Goal: Task Accomplishment & Management: Manage account settings

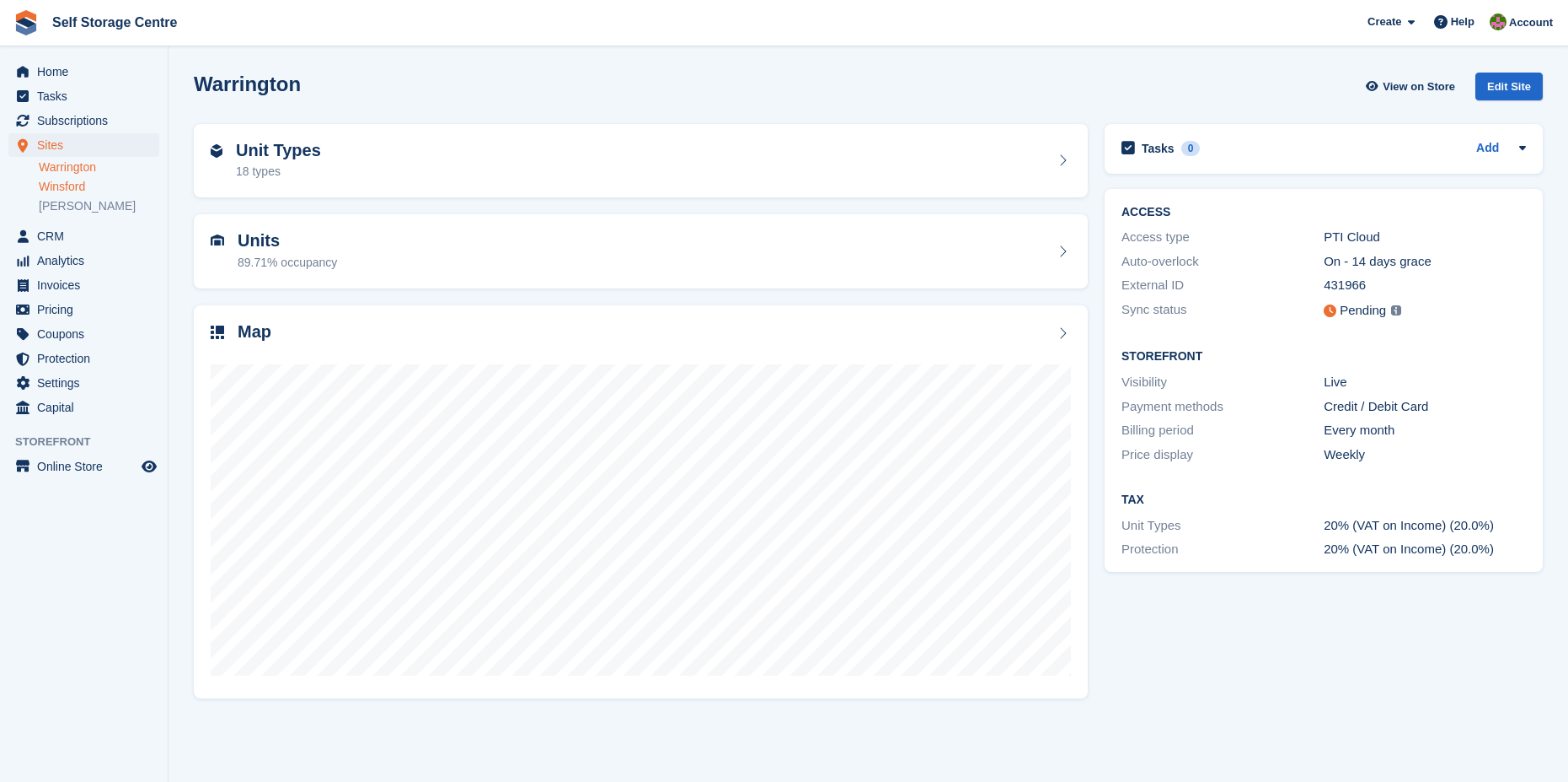
click at [46, 185] on link "Winsford" at bounding box center [99, 187] width 121 height 16
click at [76, 118] on span "Subscriptions" at bounding box center [87, 121] width 101 height 24
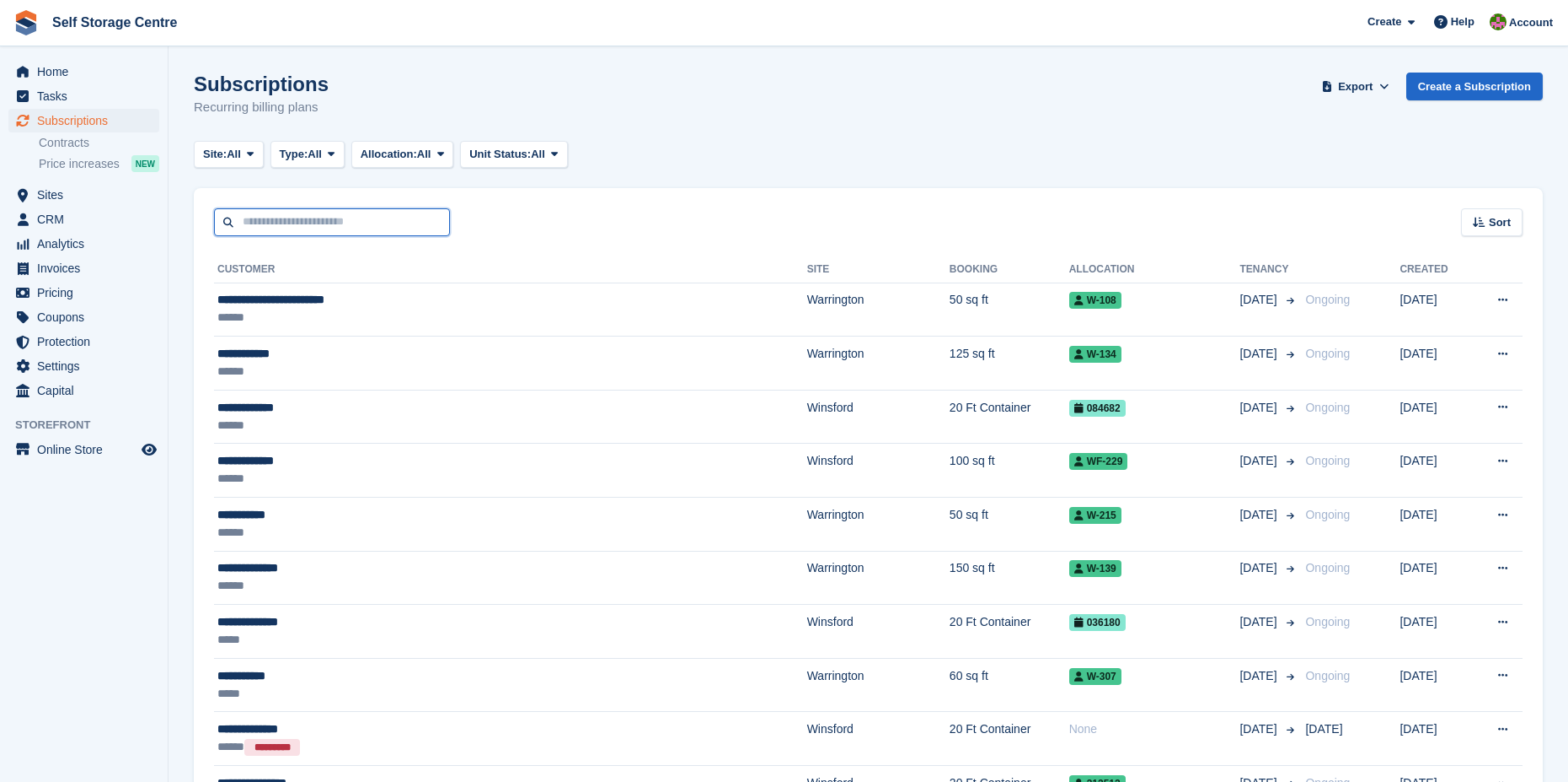
click at [258, 220] on input "text" at bounding box center [332, 222] width 236 height 28
type input "*****"
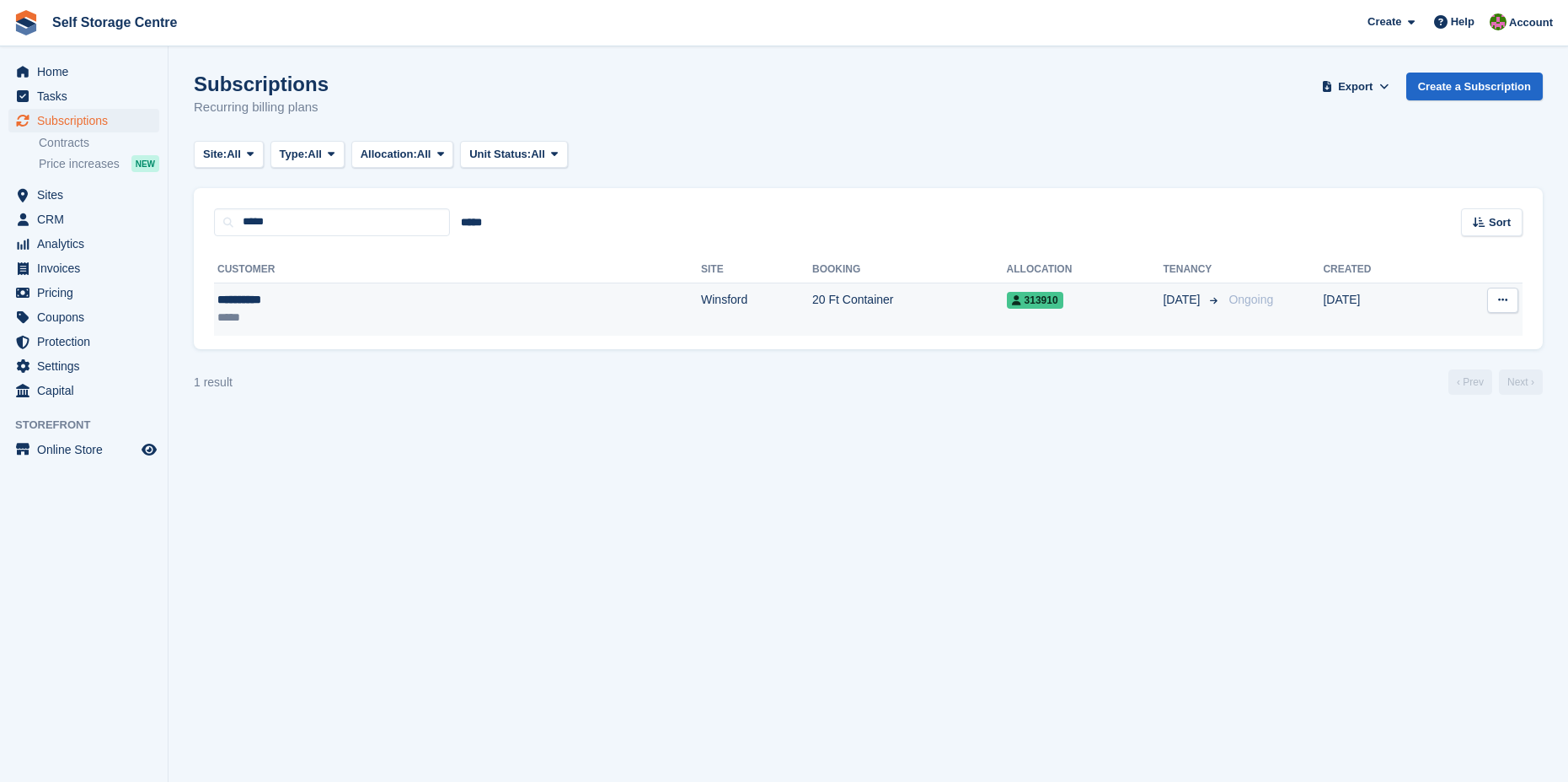
click at [231, 302] on div "**********" at bounding box center [317, 300] width 200 height 18
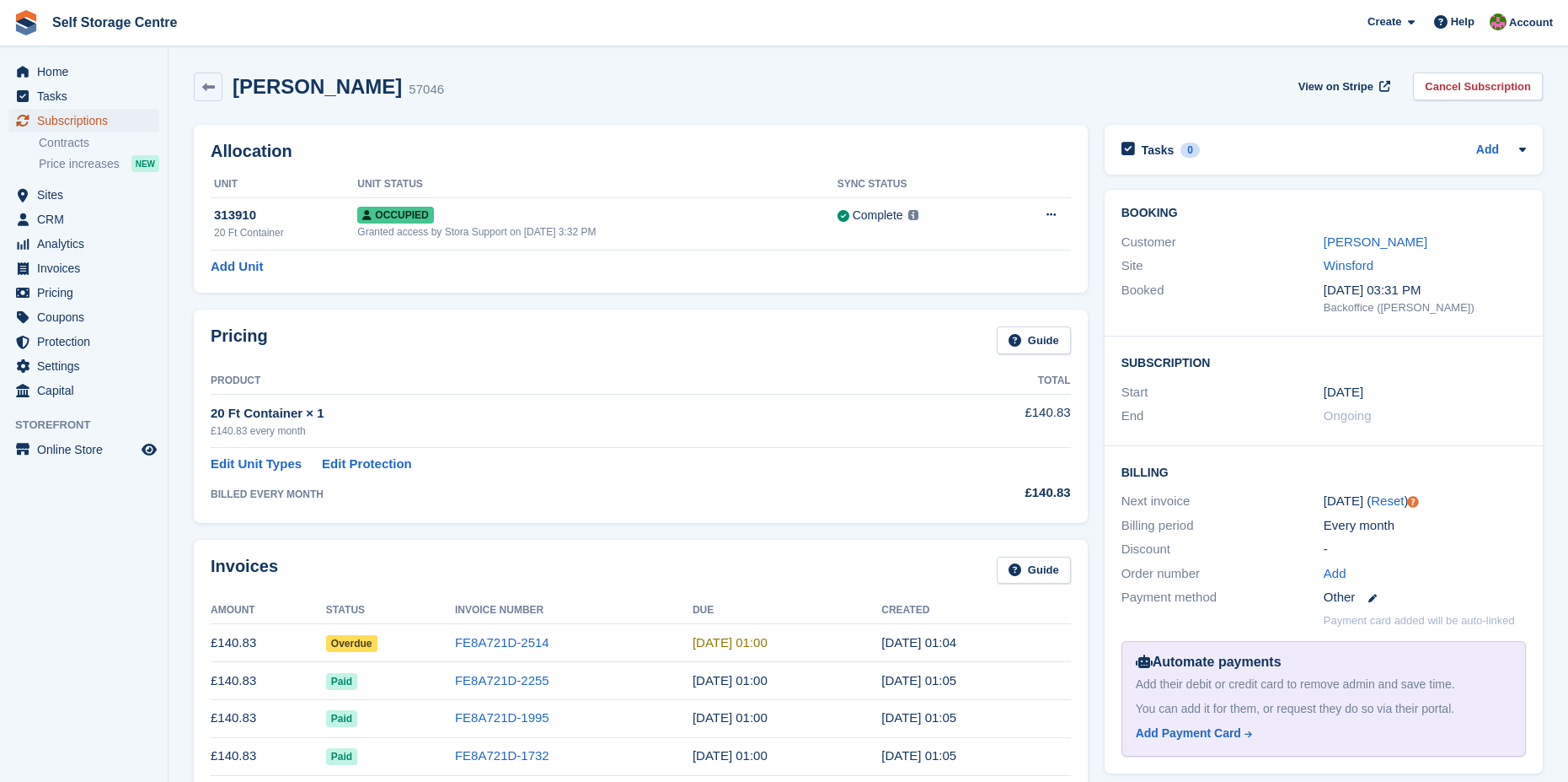
click at [78, 123] on span "Subscriptions" at bounding box center [87, 121] width 101 height 24
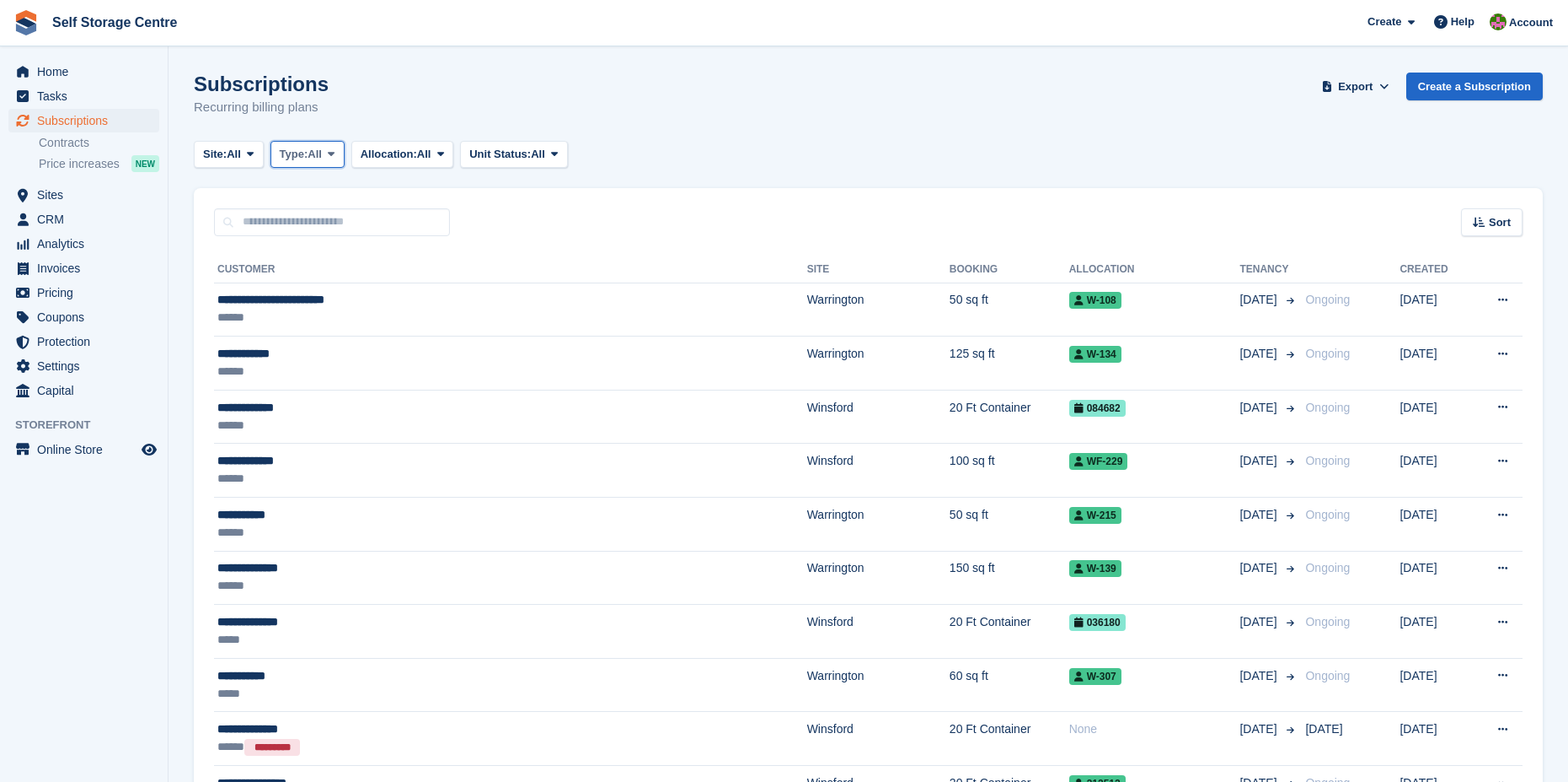
click at [335, 153] on icon at bounding box center [331, 154] width 7 height 11
click at [444, 156] on icon at bounding box center [441, 154] width 7 height 11
click at [558, 157] on icon at bounding box center [554, 154] width 7 height 11
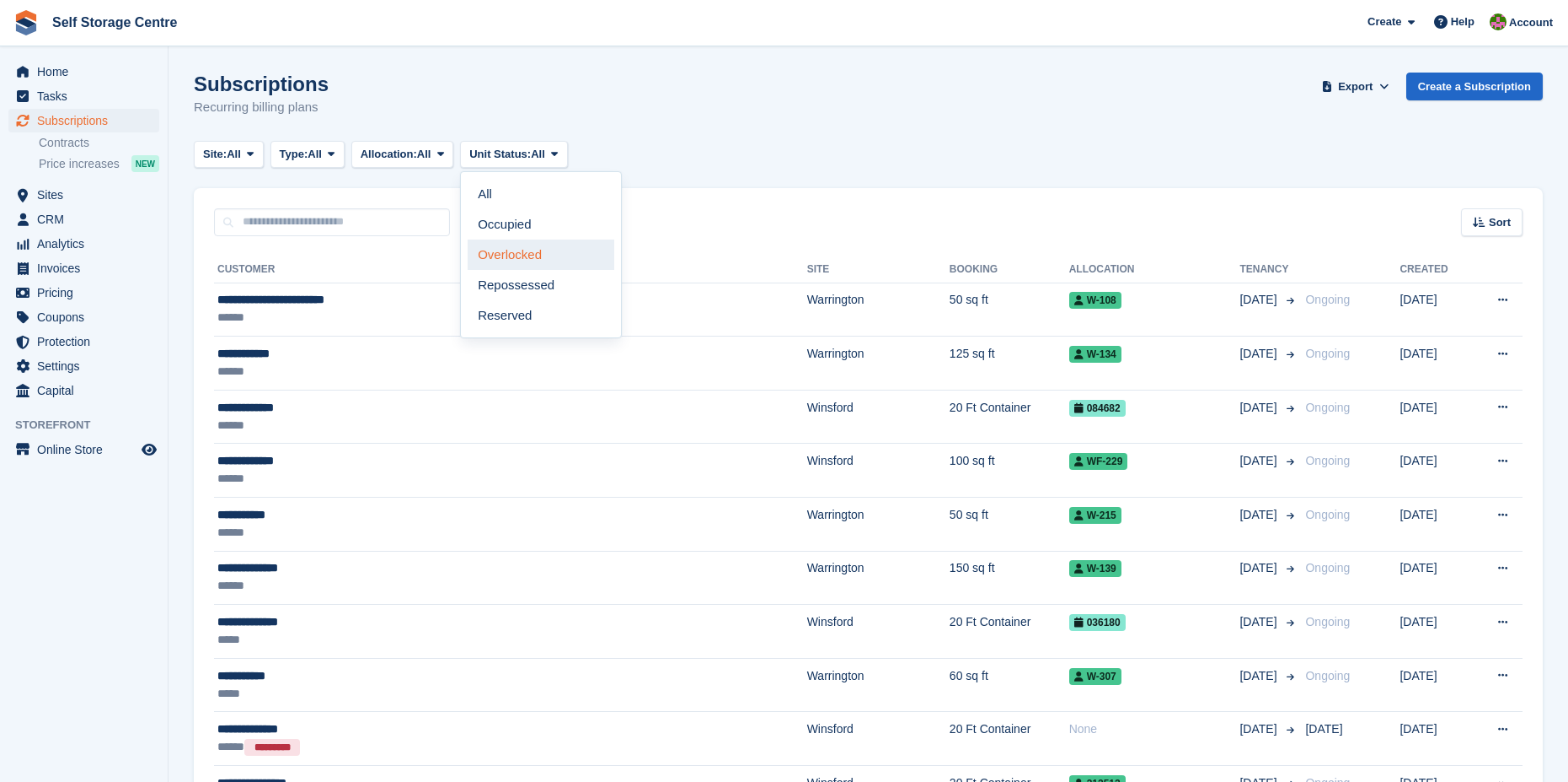
click at [507, 246] on link "Overlocked" at bounding box center [540, 254] width 147 height 30
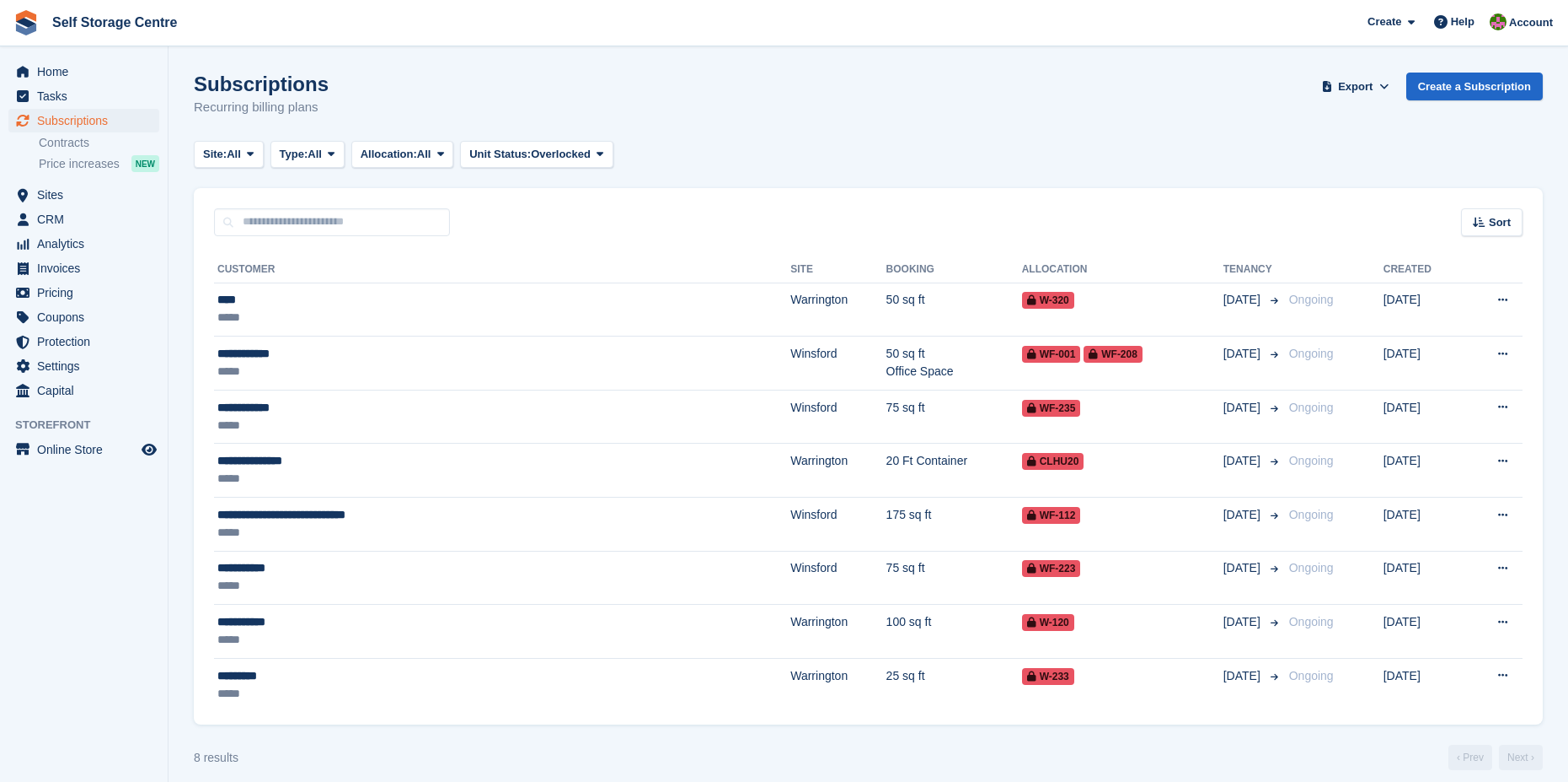
scroll to position [14, 0]
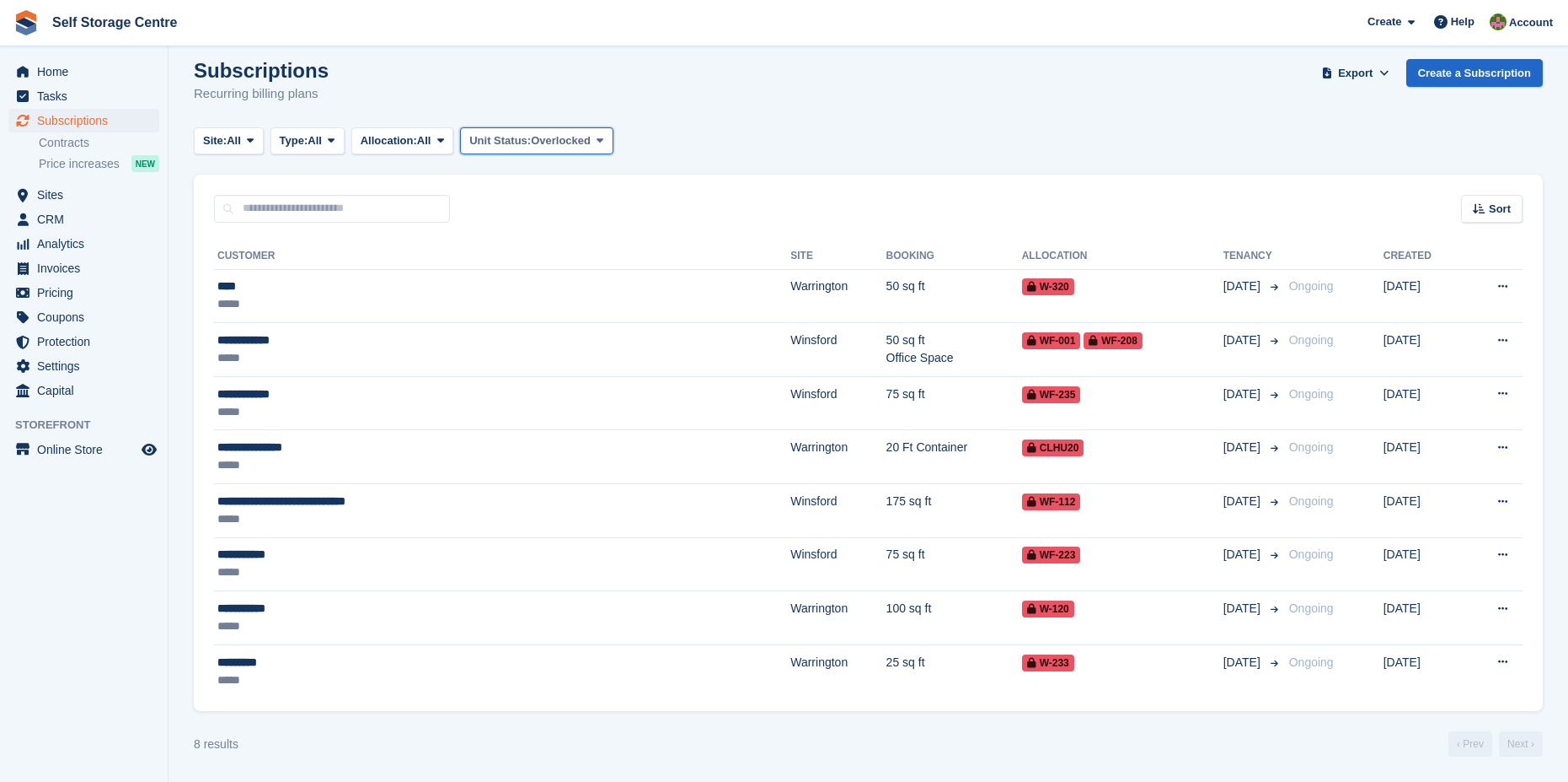
click at [603, 137] on icon at bounding box center [599, 140] width 7 height 11
click at [573, 173] on link "All" at bounding box center [540, 181] width 147 height 30
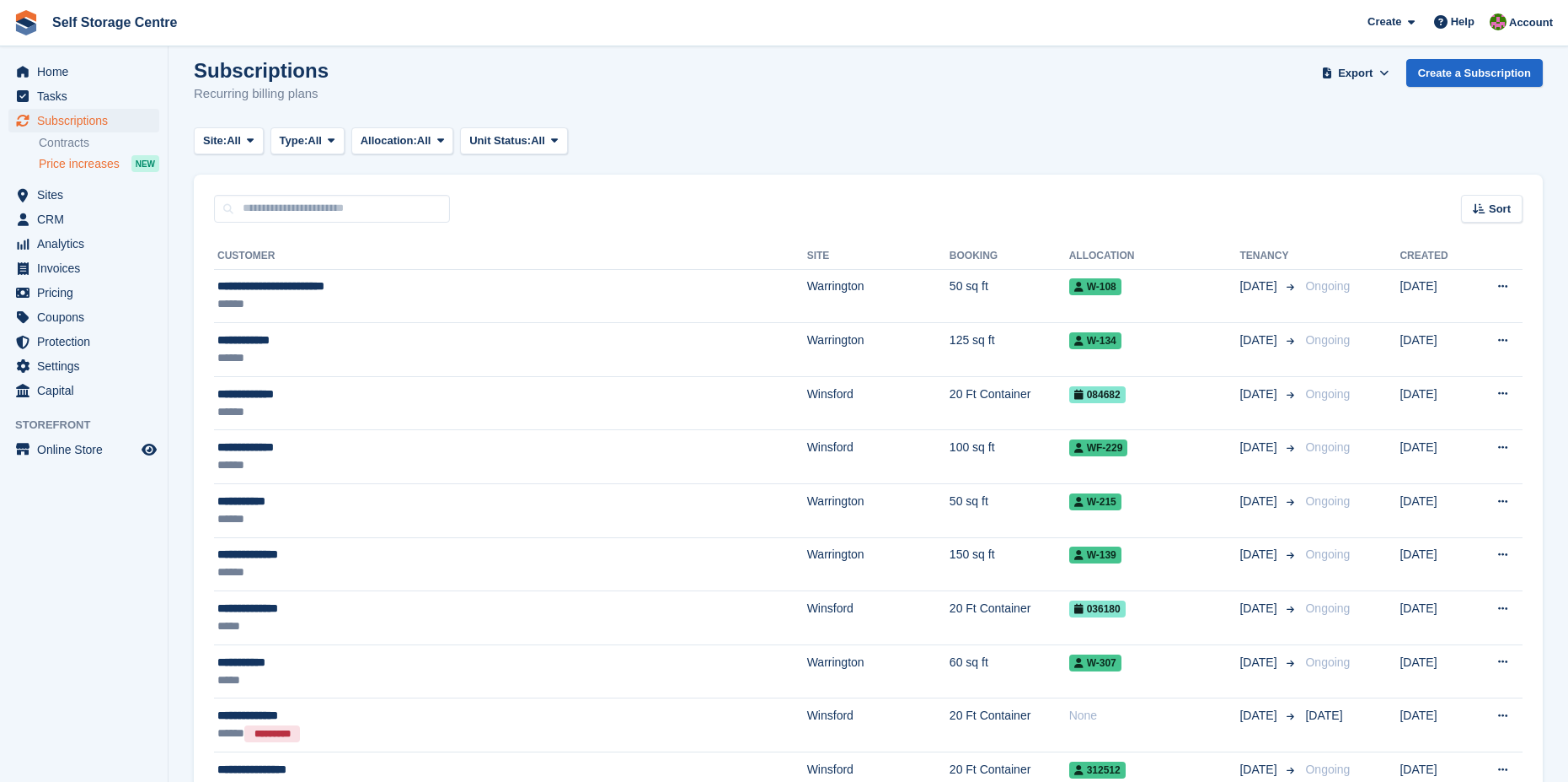
click at [62, 162] on span "Price increases" at bounding box center [79, 164] width 81 height 16
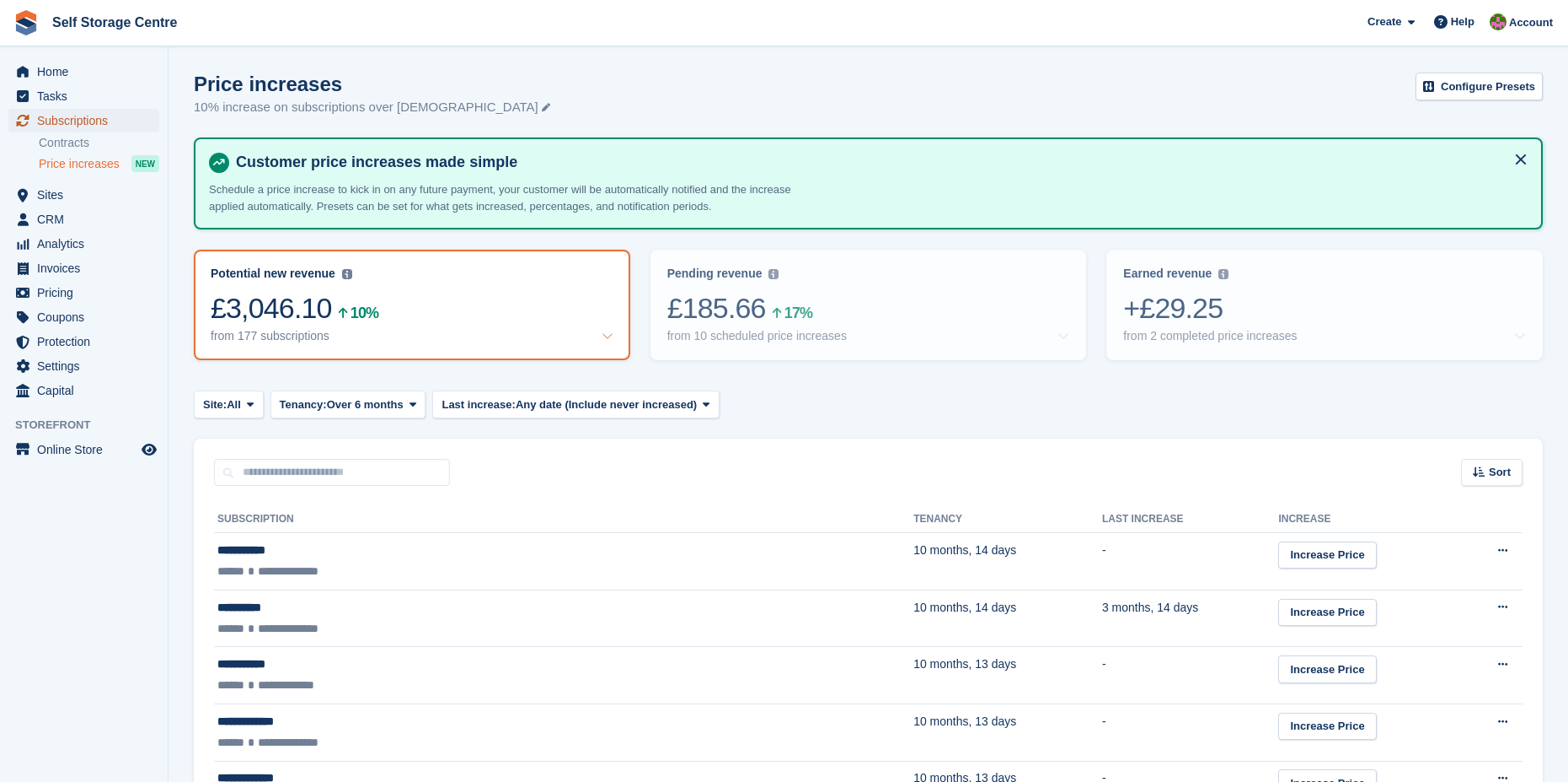
click at [78, 116] on span "Subscriptions" at bounding box center [87, 121] width 101 height 24
